Goal: Task Accomplishment & Management: Manage account settings

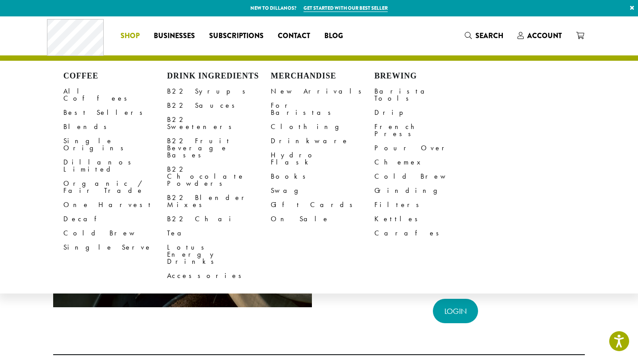
click at [130, 39] on span "Shop" at bounding box center [130, 36] width 19 height 11
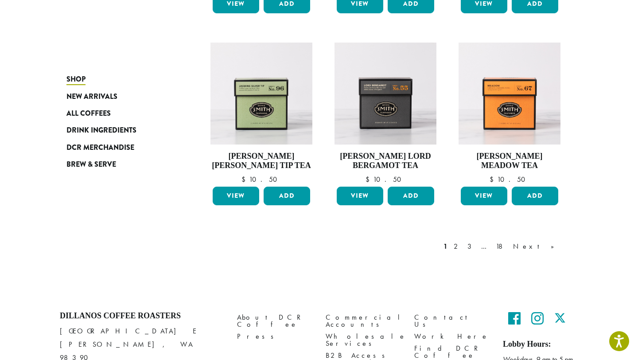
scroll to position [739, 0]
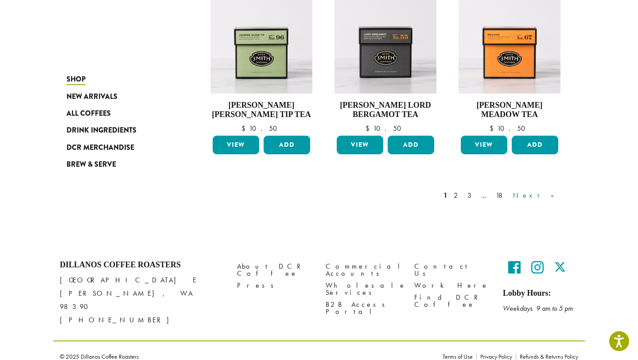
click at [556, 198] on link "Next »" at bounding box center [536, 195] width 51 height 11
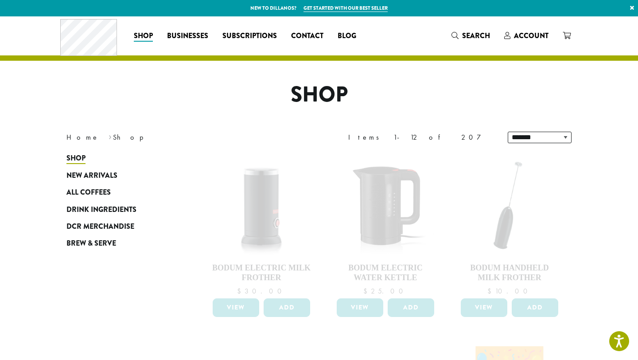
click at [491, 136] on div "Items 1-12 of 207" at bounding box center [421, 137] width 146 height 11
click at [89, 210] on span "Drink Ingredients" at bounding box center [101, 209] width 70 height 11
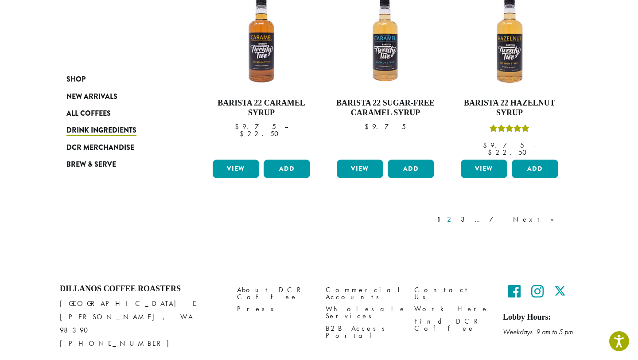
click at [456, 214] on link "2" at bounding box center [450, 219] width 11 height 11
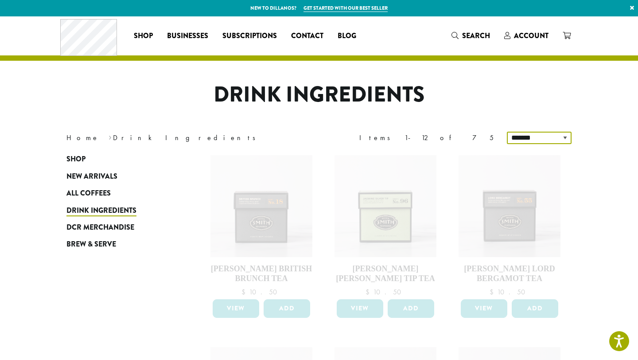
click at [542, 138] on select "**********" at bounding box center [539, 138] width 65 height 12
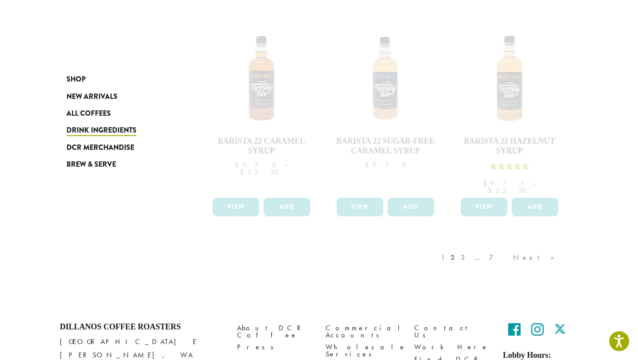
scroll to position [777, 0]
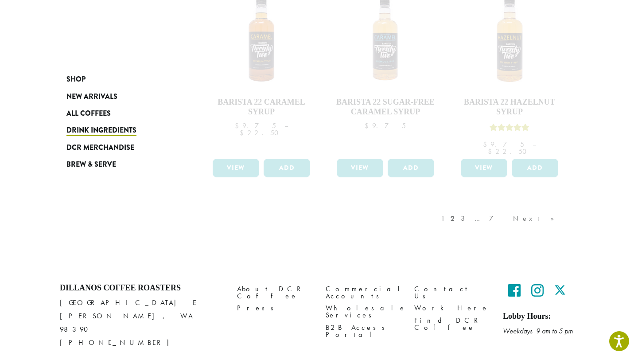
click at [504, 206] on div "1 2 3 … 7 Next »" at bounding box center [502, 227] width 126 height 42
click at [503, 207] on div "1 2 3 … 7 Next »" at bounding box center [502, 228] width 126 height 42
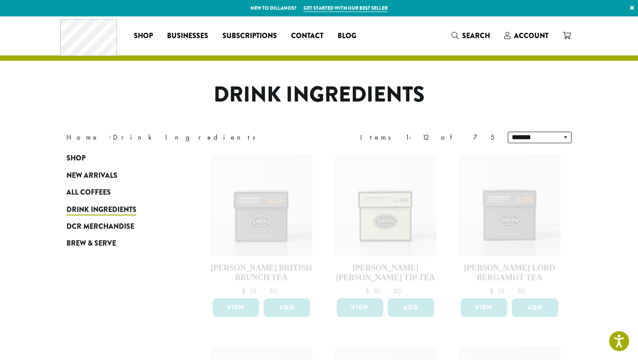
scroll to position [44, 0]
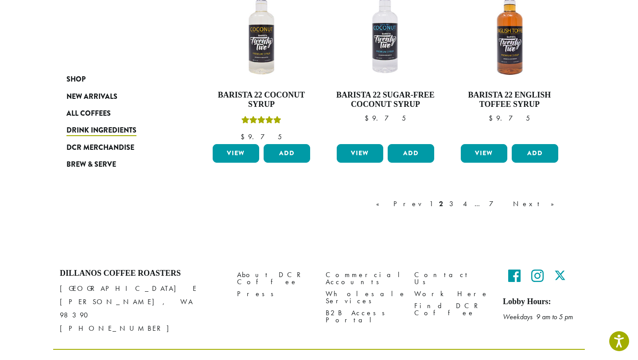
scroll to position [794, 0]
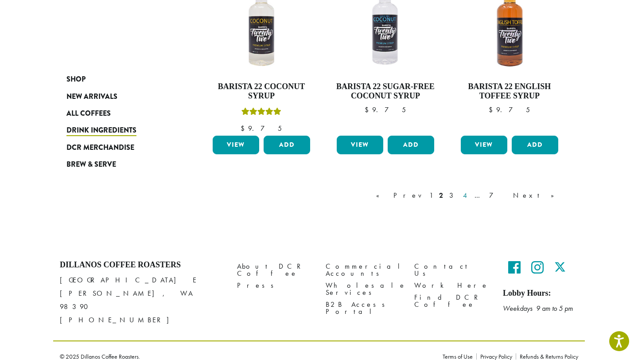
click at [470, 196] on link "4" at bounding box center [465, 195] width 9 height 11
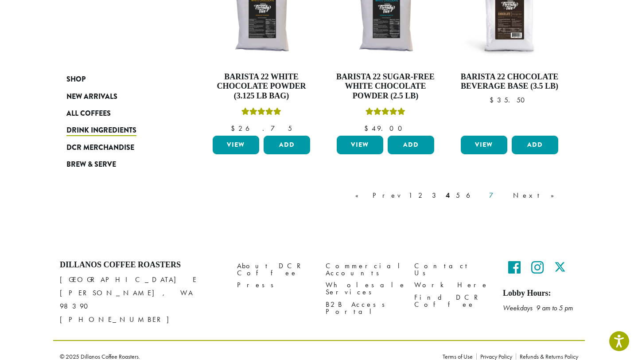
click at [509, 197] on link "7" at bounding box center [497, 195] width 21 height 11
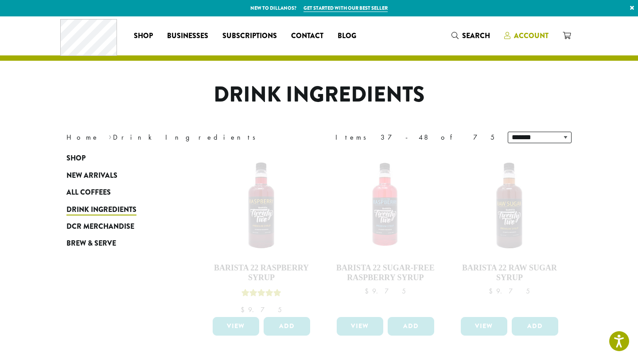
click at [532, 37] on span "Account" at bounding box center [531, 36] width 35 height 10
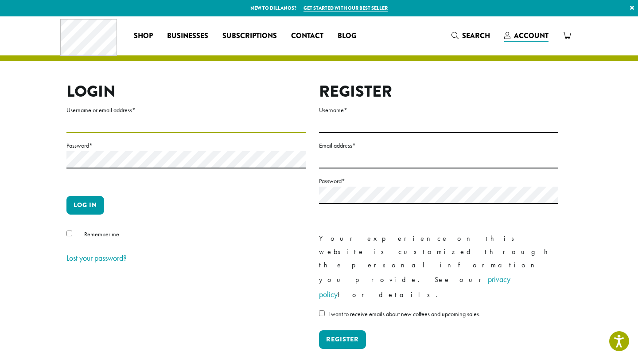
click at [276, 124] on input "Username or email address *" at bounding box center [185, 124] width 239 height 17
type input "**********"
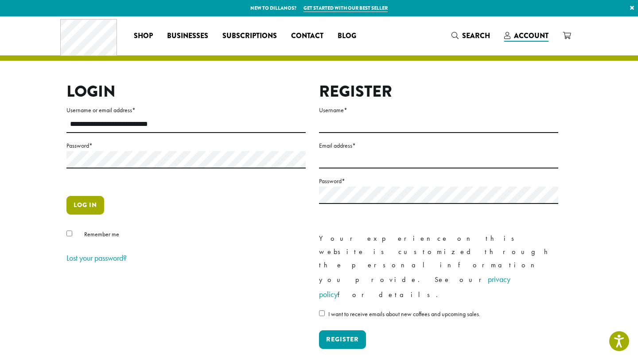
click at [85, 199] on button "Log in" at bounding box center [85, 205] width 38 height 19
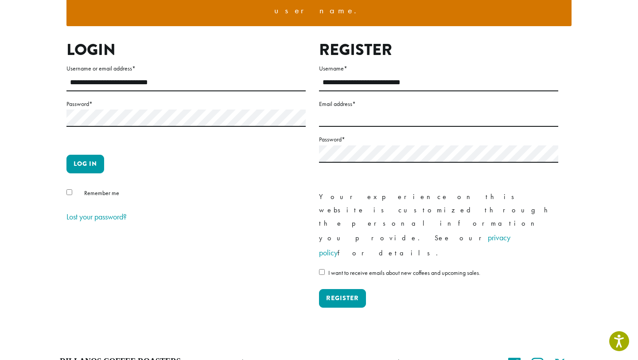
scroll to position [127, 0]
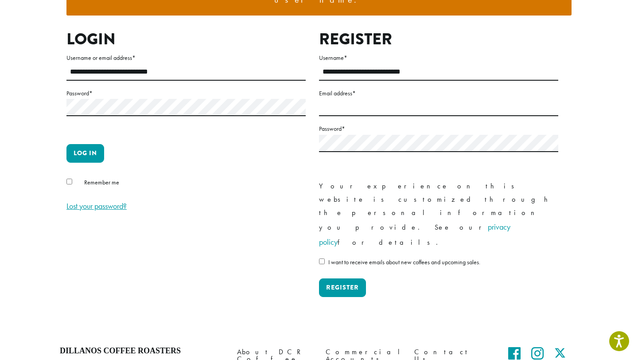
click at [117, 201] on link "Lost your password?" at bounding box center [96, 206] width 60 height 10
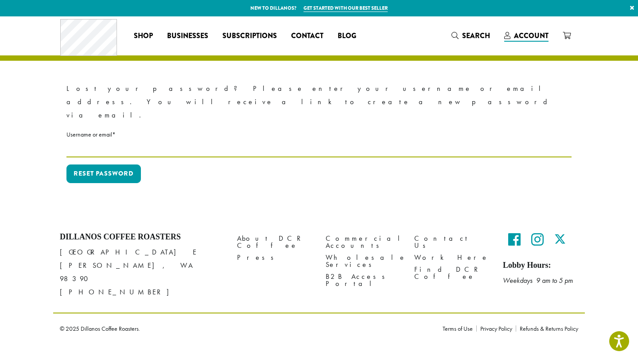
click at [152, 140] on input "Username or email * Required" at bounding box center [318, 148] width 505 height 17
type input "**********"
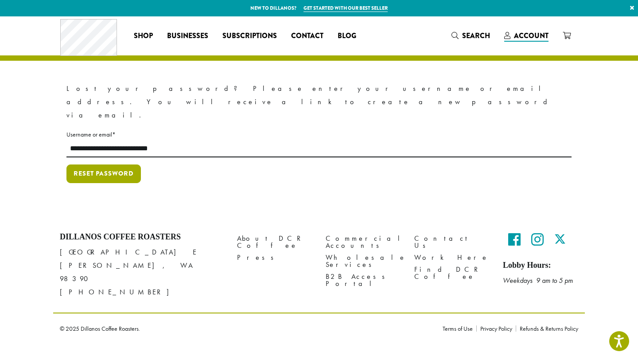
click at [93, 164] on button "Reset password" at bounding box center [103, 173] width 74 height 19
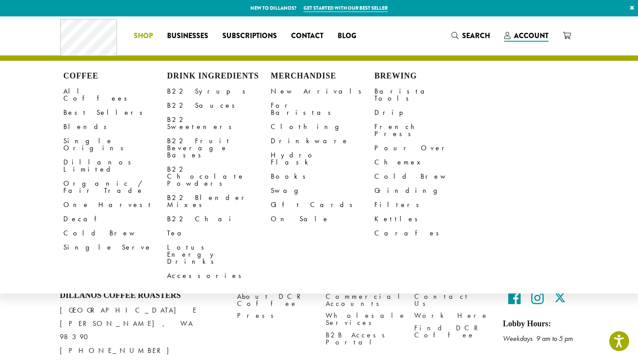
click at [148, 31] on span "Shop" at bounding box center [143, 36] width 19 height 11
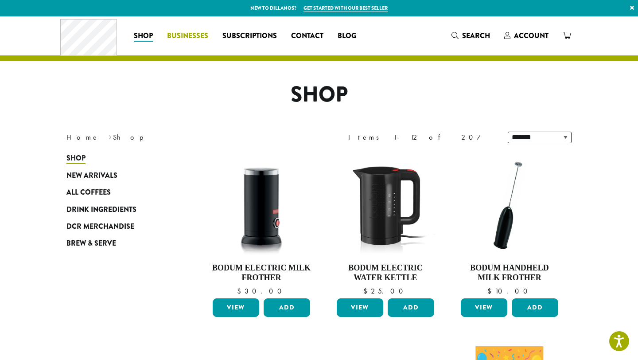
click at [193, 39] on span "Businesses" at bounding box center [187, 36] width 41 height 11
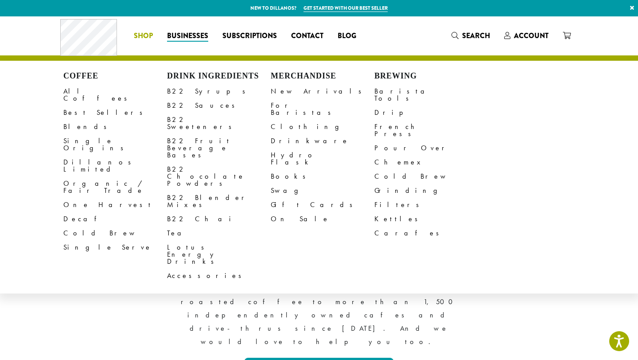
click at [136, 31] on li "Coffee All Coffees Best Sellers Blends Single Origins Dillanos Limited Organic …" at bounding box center [143, 36] width 33 height 14
click at [393, 90] on link "Barista Tools" at bounding box center [426, 94] width 104 height 21
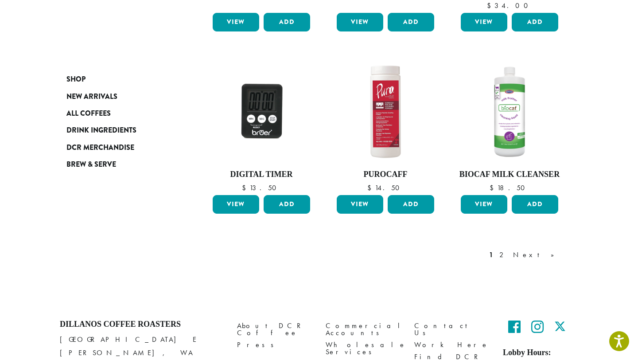
scroll to position [697, 0]
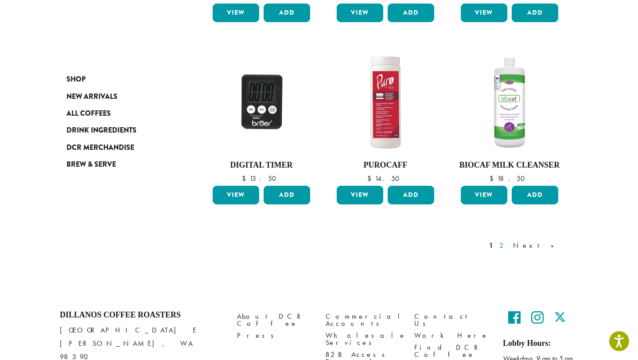
click at [509, 240] on link "2" at bounding box center [503, 245] width 11 height 11
